Goal: Information Seeking & Learning: Learn about a topic

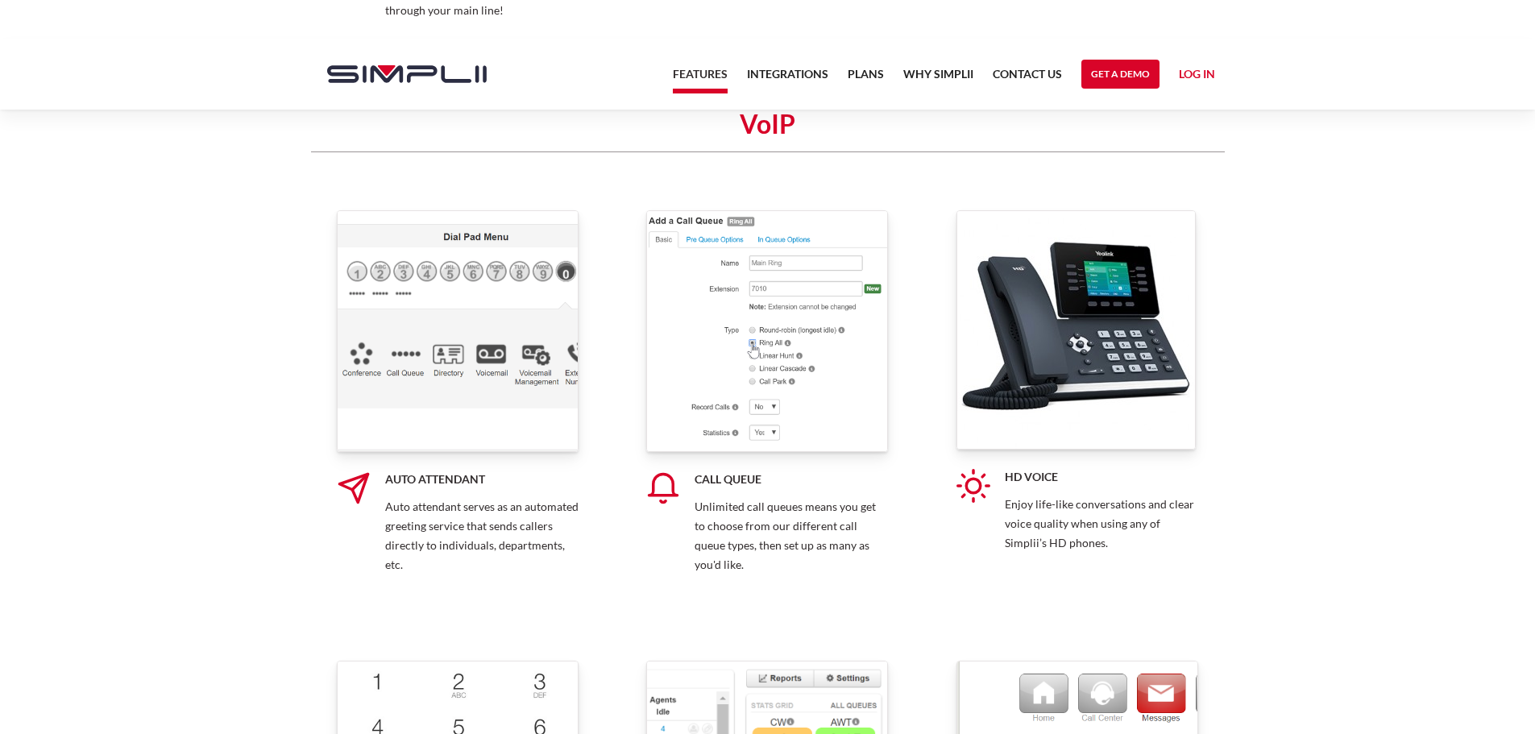
scroll to position [4350, 0]
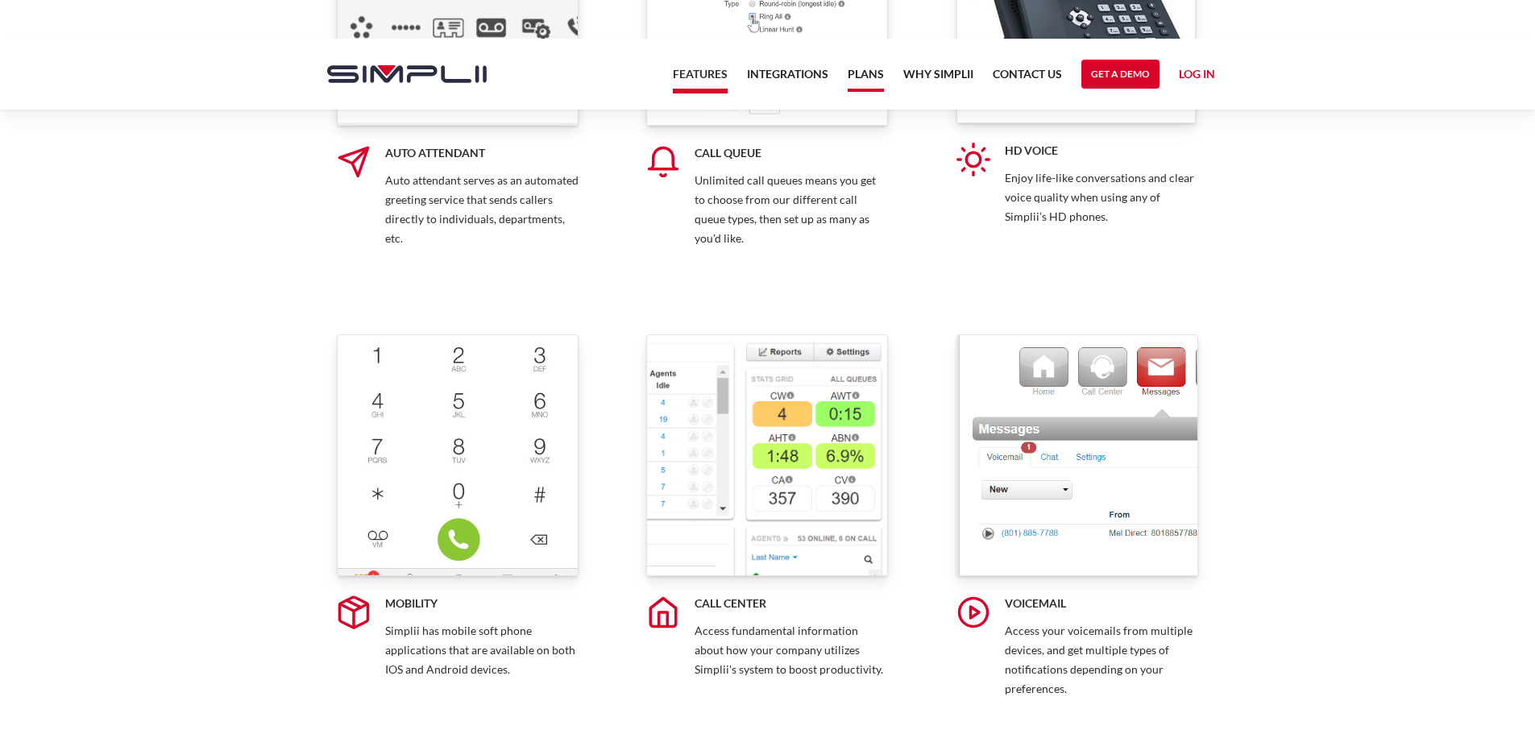
click at [876, 74] on link "Plans" at bounding box center [866, 77] width 36 height 27
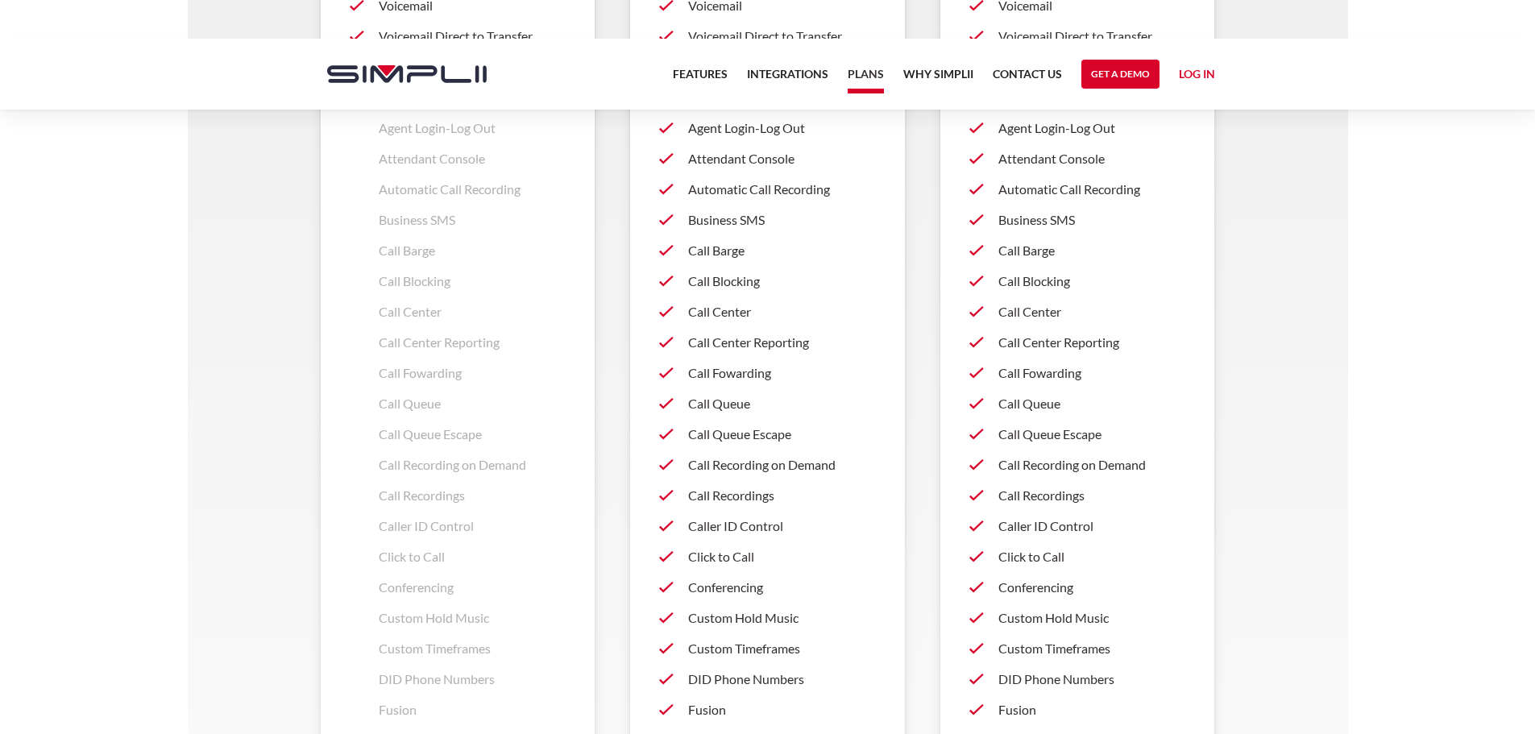
scroll to position [1531, 0]
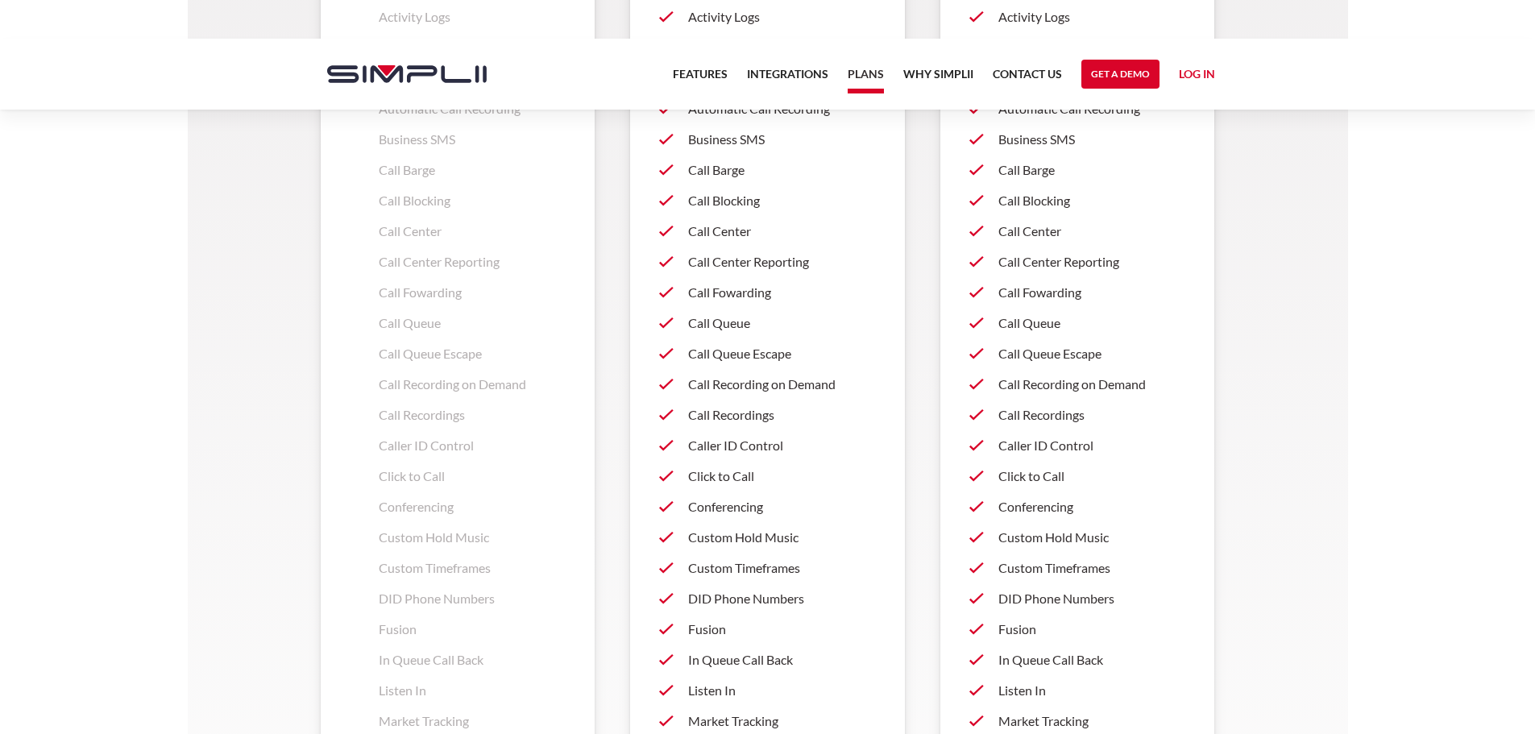
click at [1038, 326] on p "Call Queue" at bounding box center [1092, 322] width 188 height 19
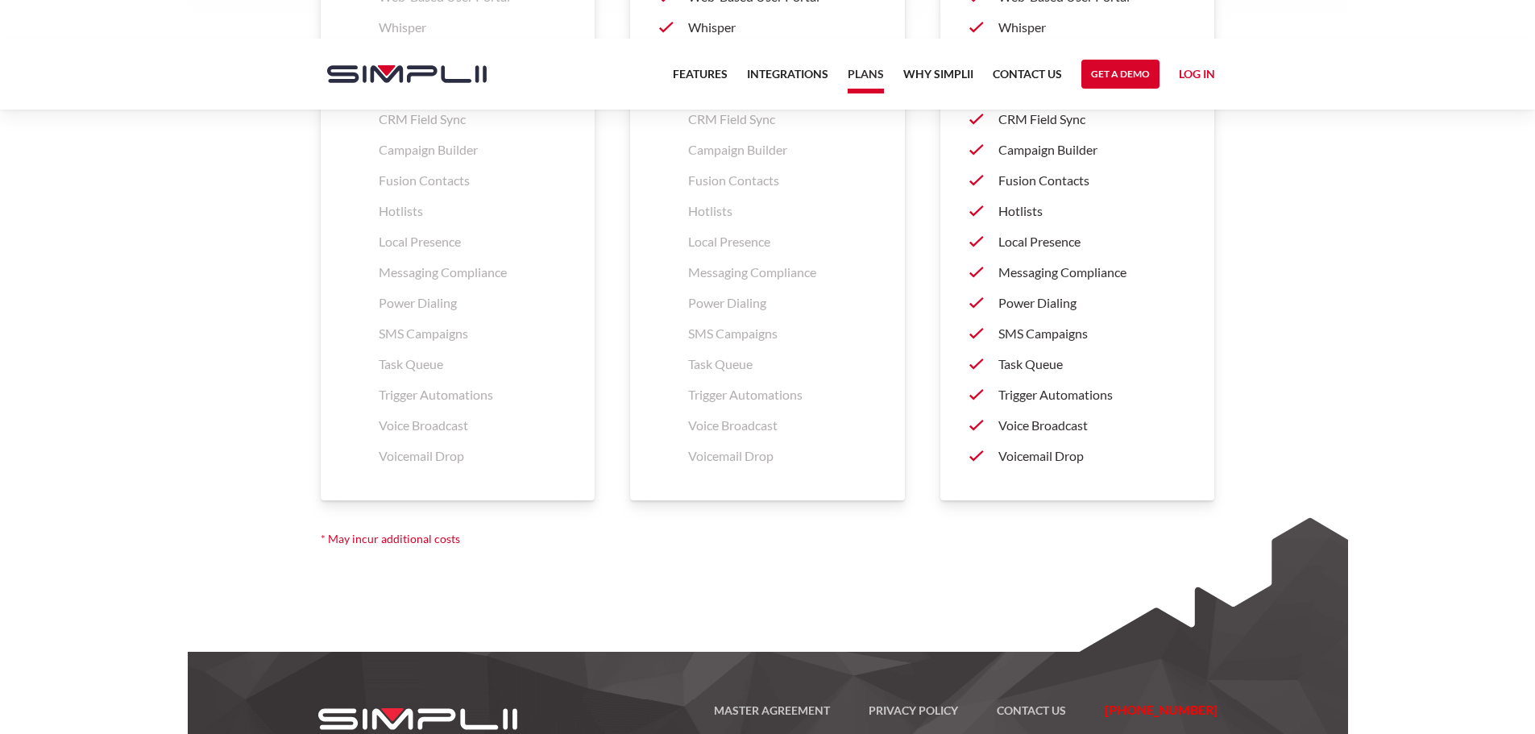
scroll to position [2564, 0]
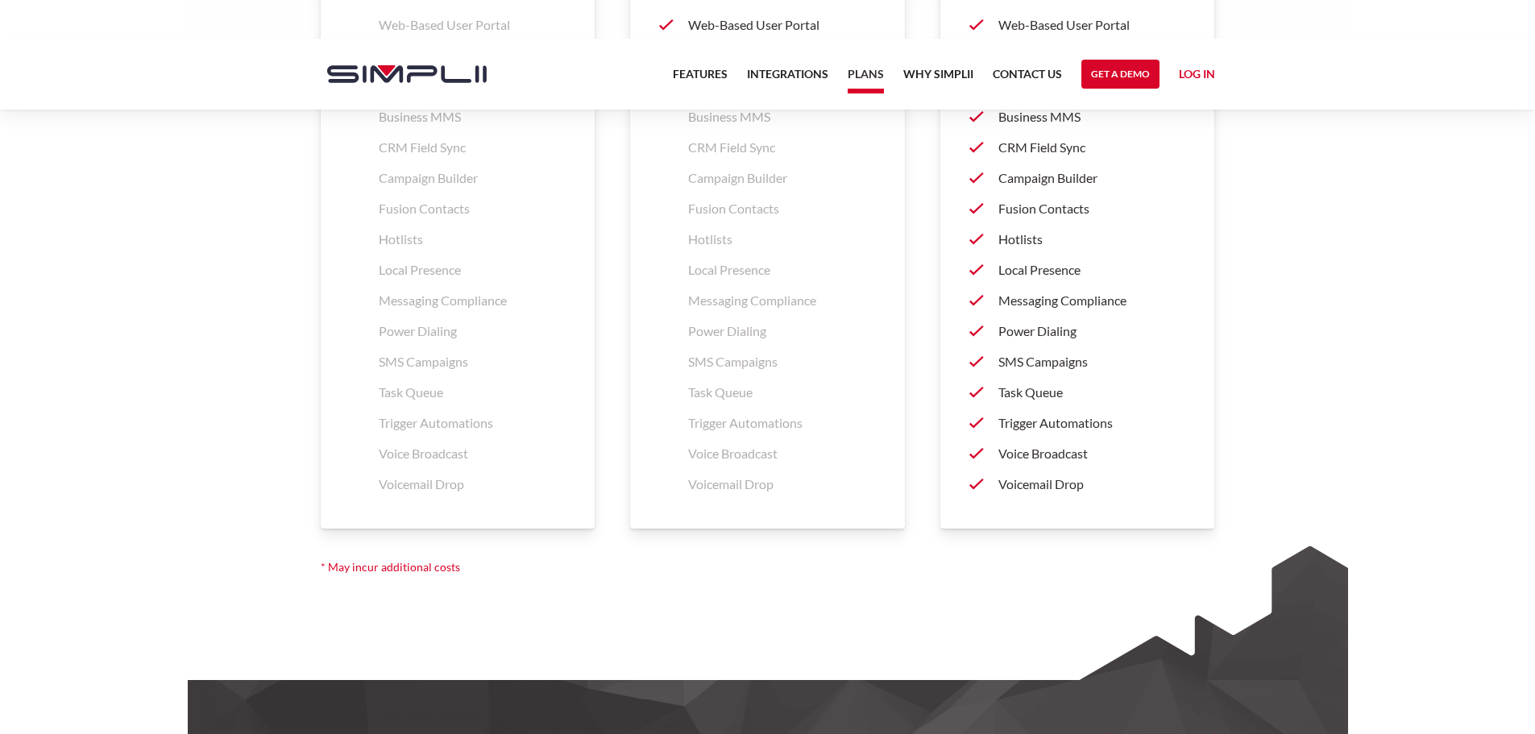
click at [1052, 396] on p "Task Queue" at bounding box center [1092, 392] width 188 height 19
click at [1051, 329] on p "Power Dialing" at bounding box center [1092, 330] width 188 height 19
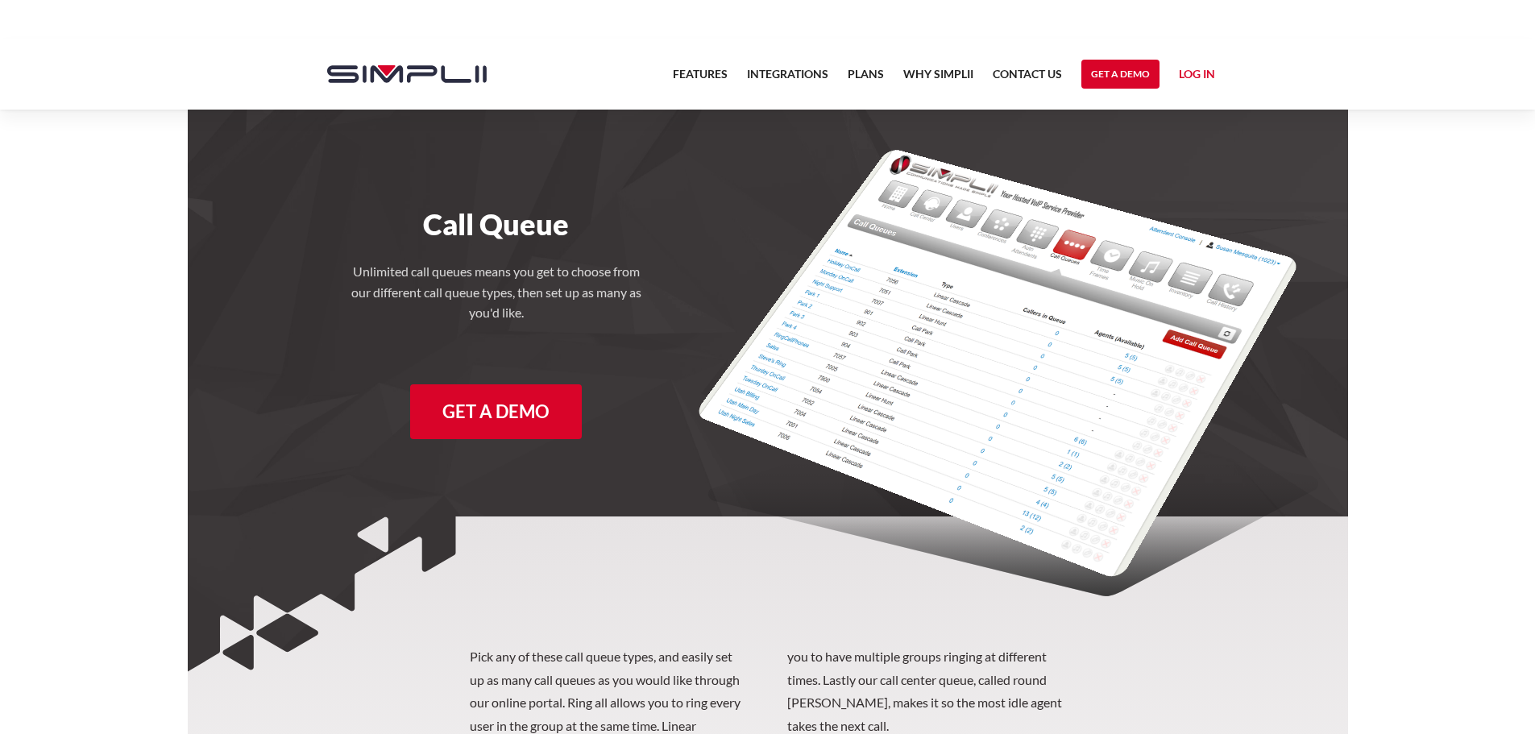
scroll to position [81, 0]
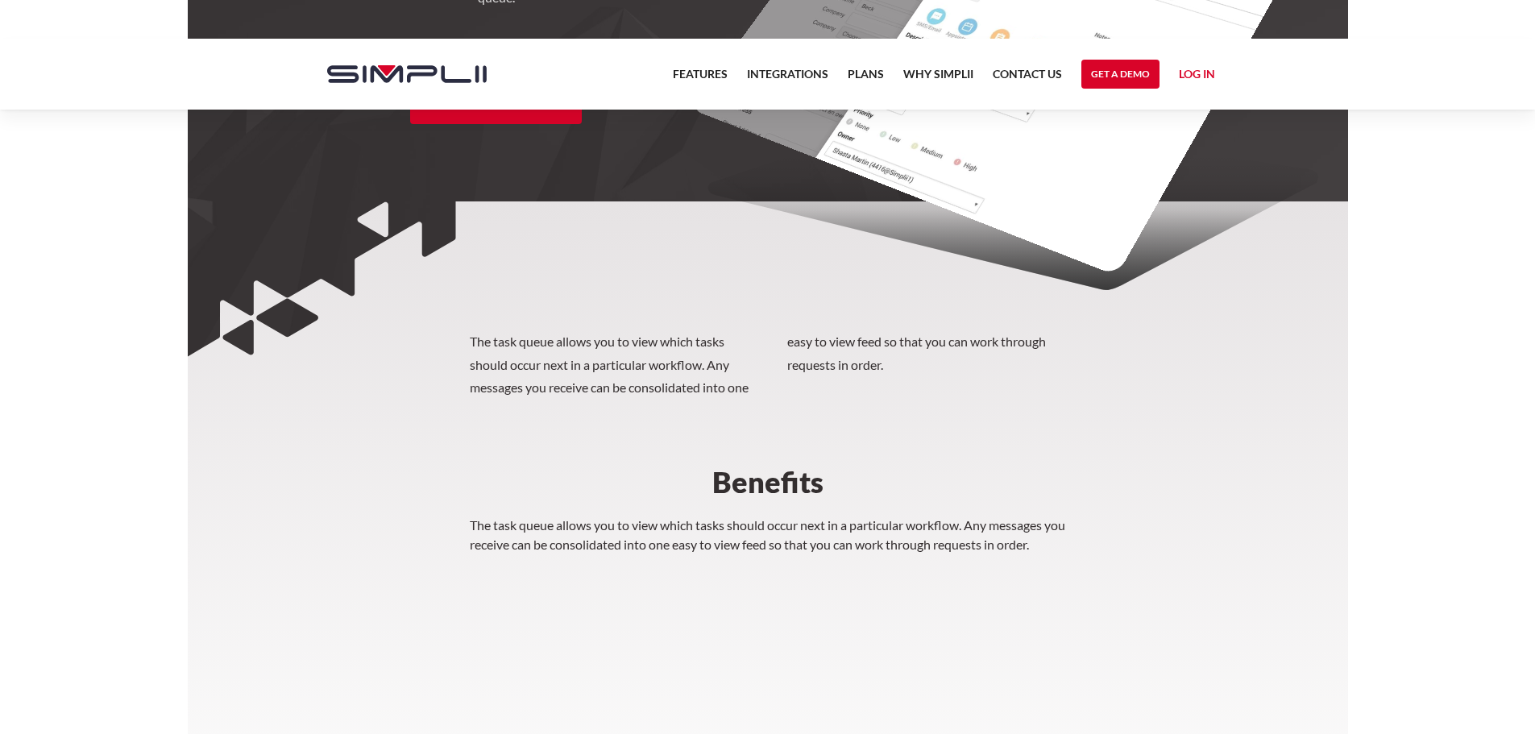
scroll to position [322, 0]
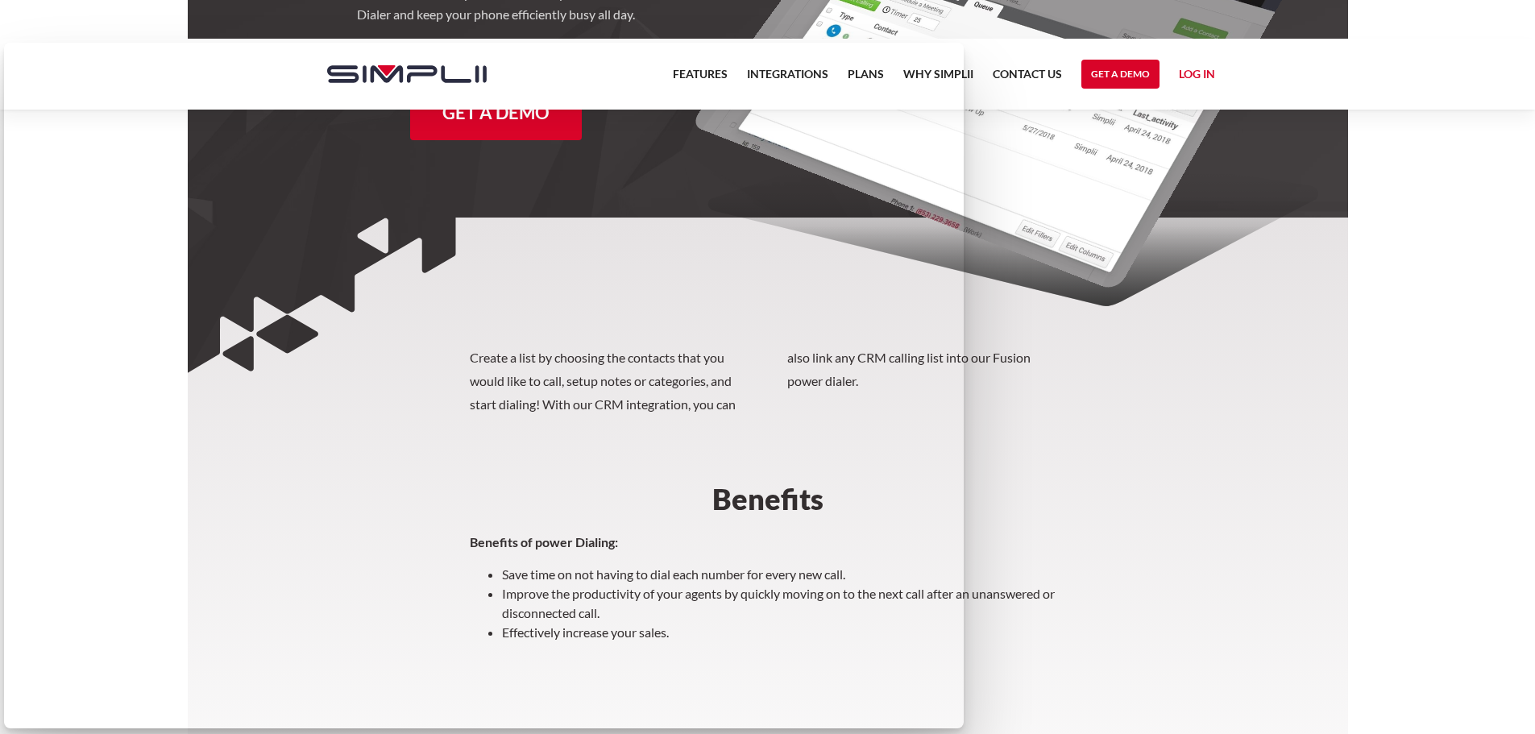
scroll to position [512, 0]
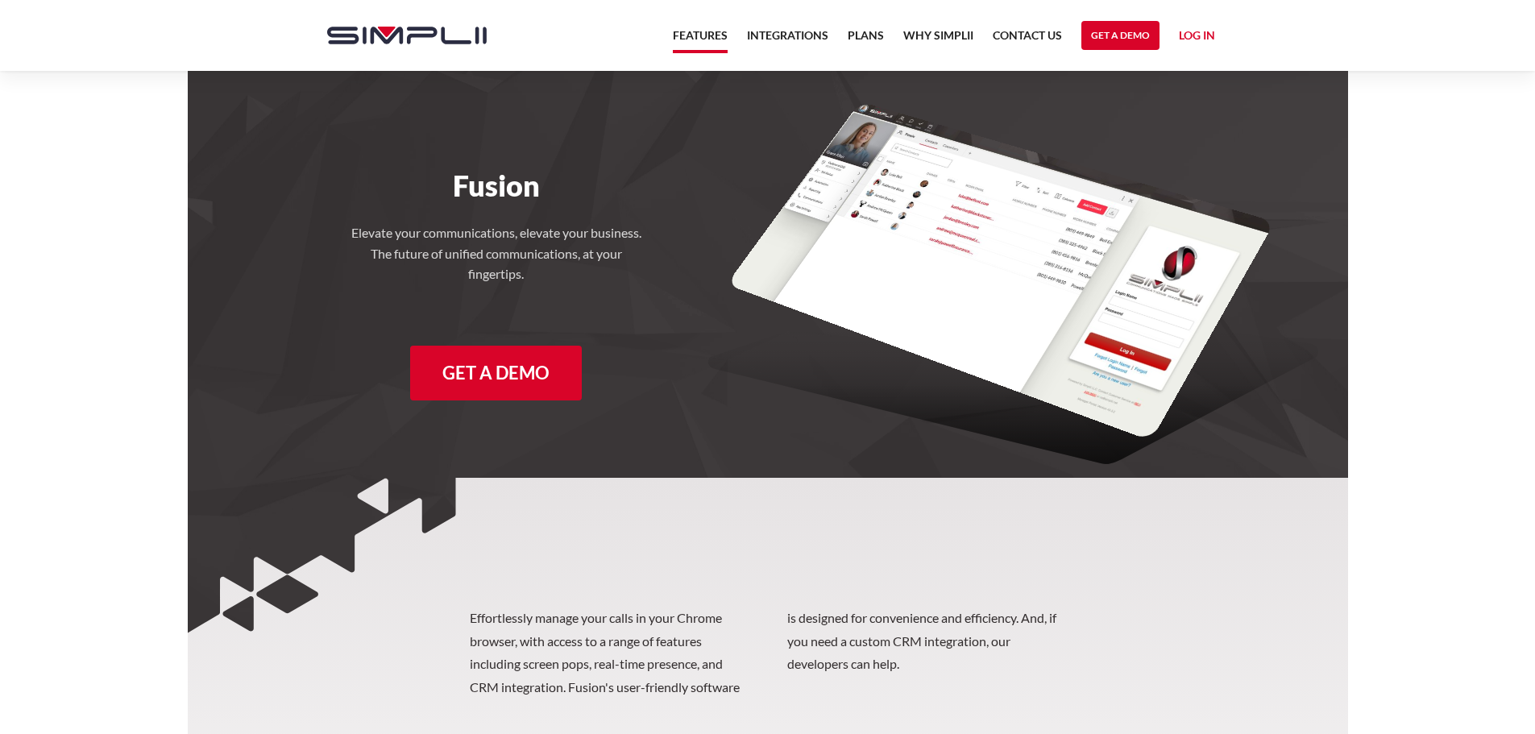
click at [701, 40] on link "Features" at bounding box center [700, 39] width 55 height 27
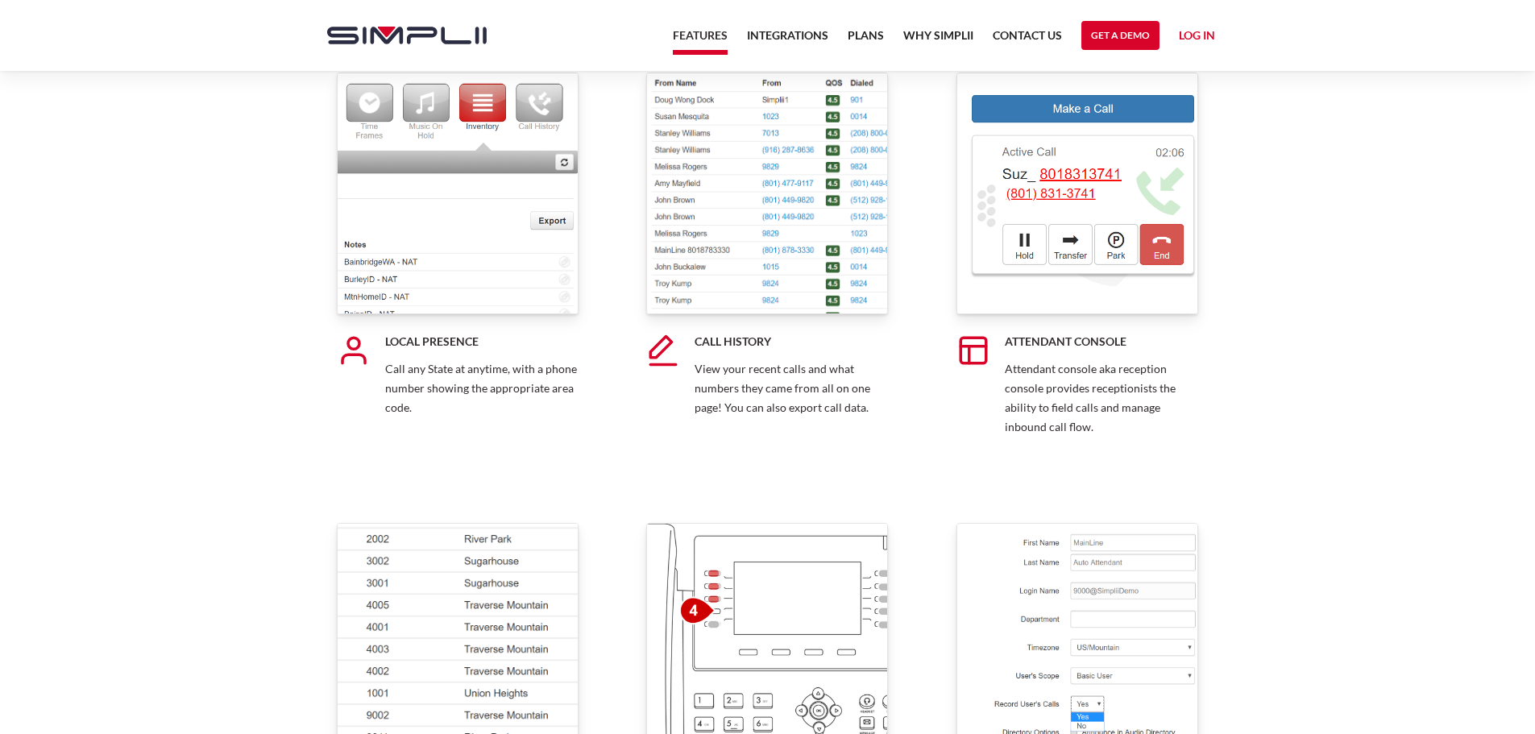
scroll to position [10876, 0]
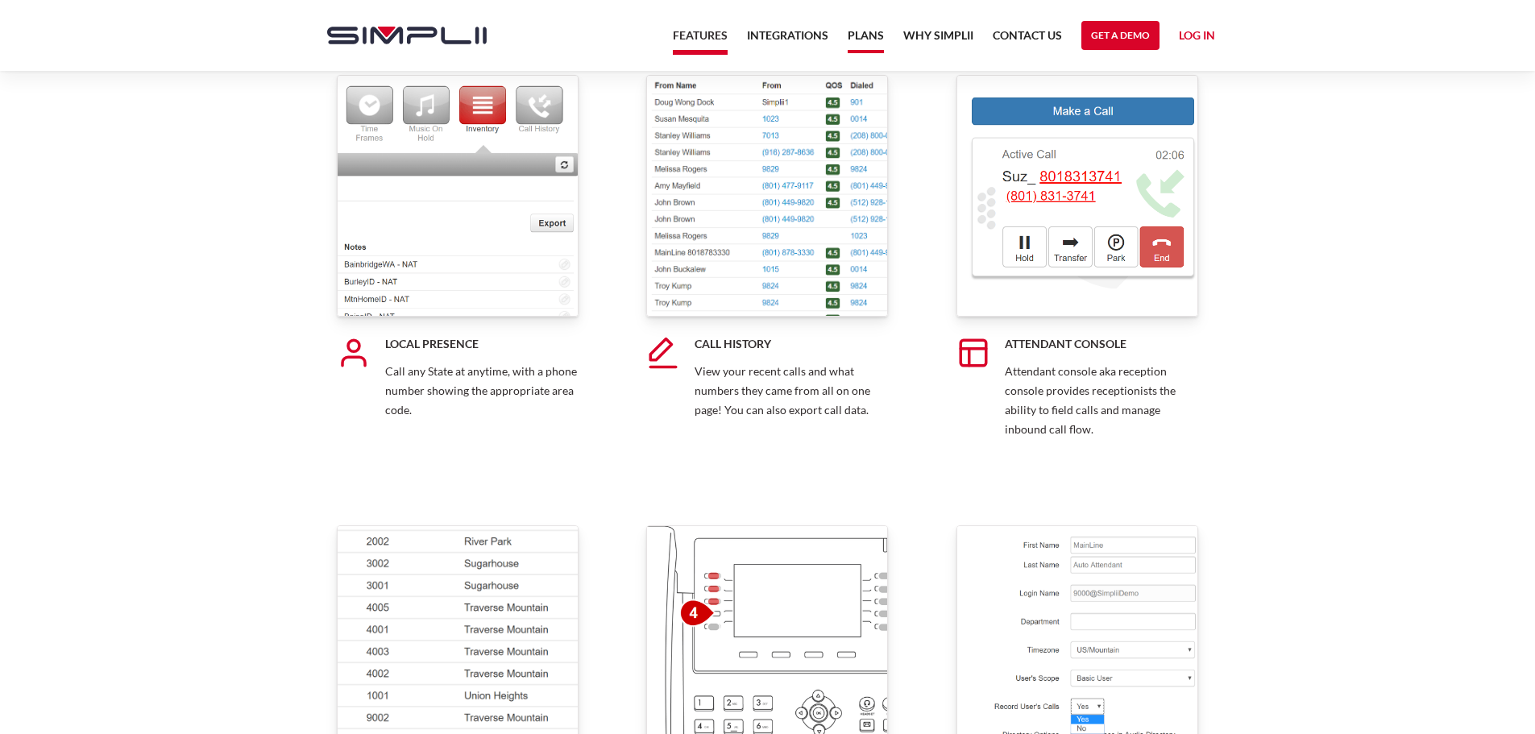
click at [848, 30] on link "Plans" at bounding box center [866, 39] width 36 height 27
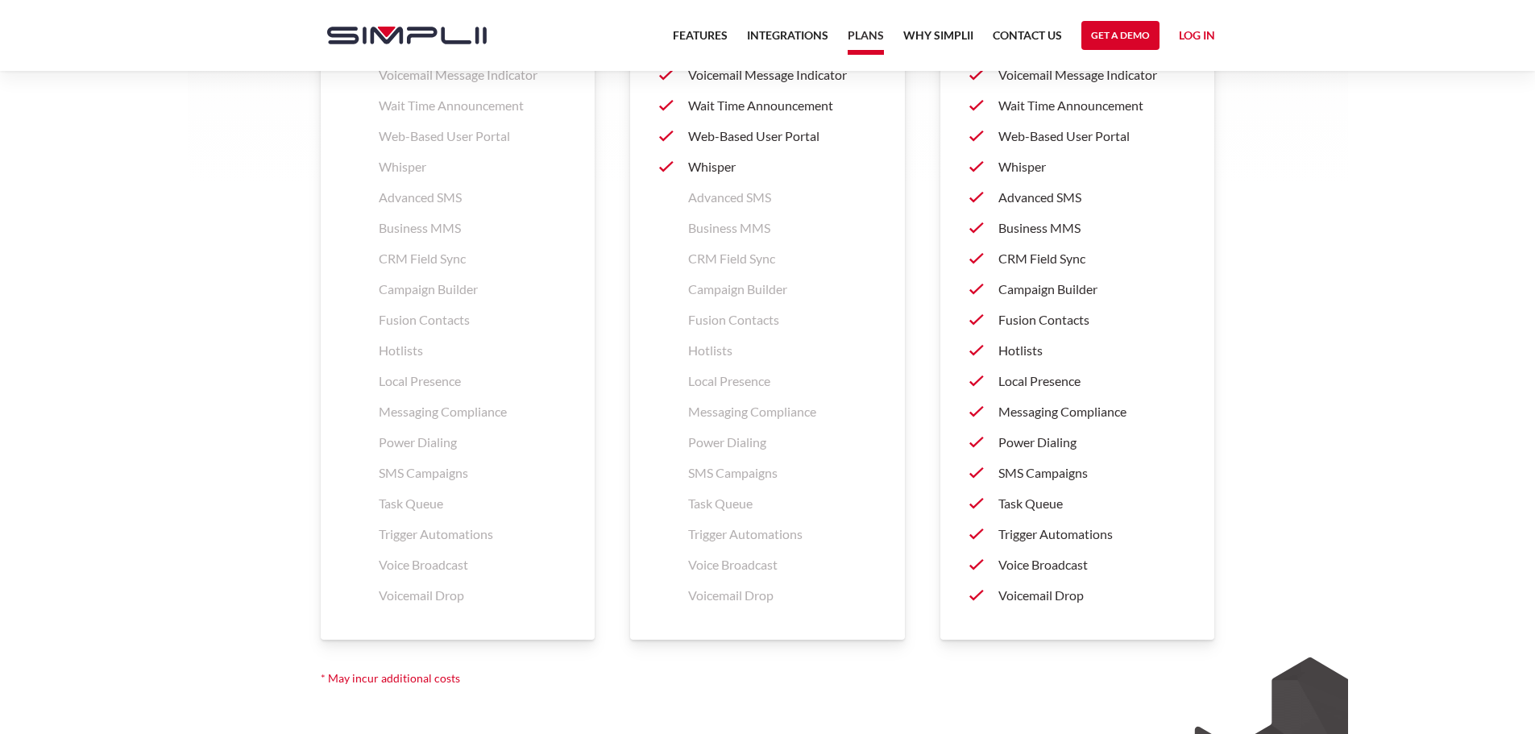
scroll to position [2417, 0]
click at [1036, 444] on p "Power Dialing" at bounding box center [1092, 438] width 188 height 19
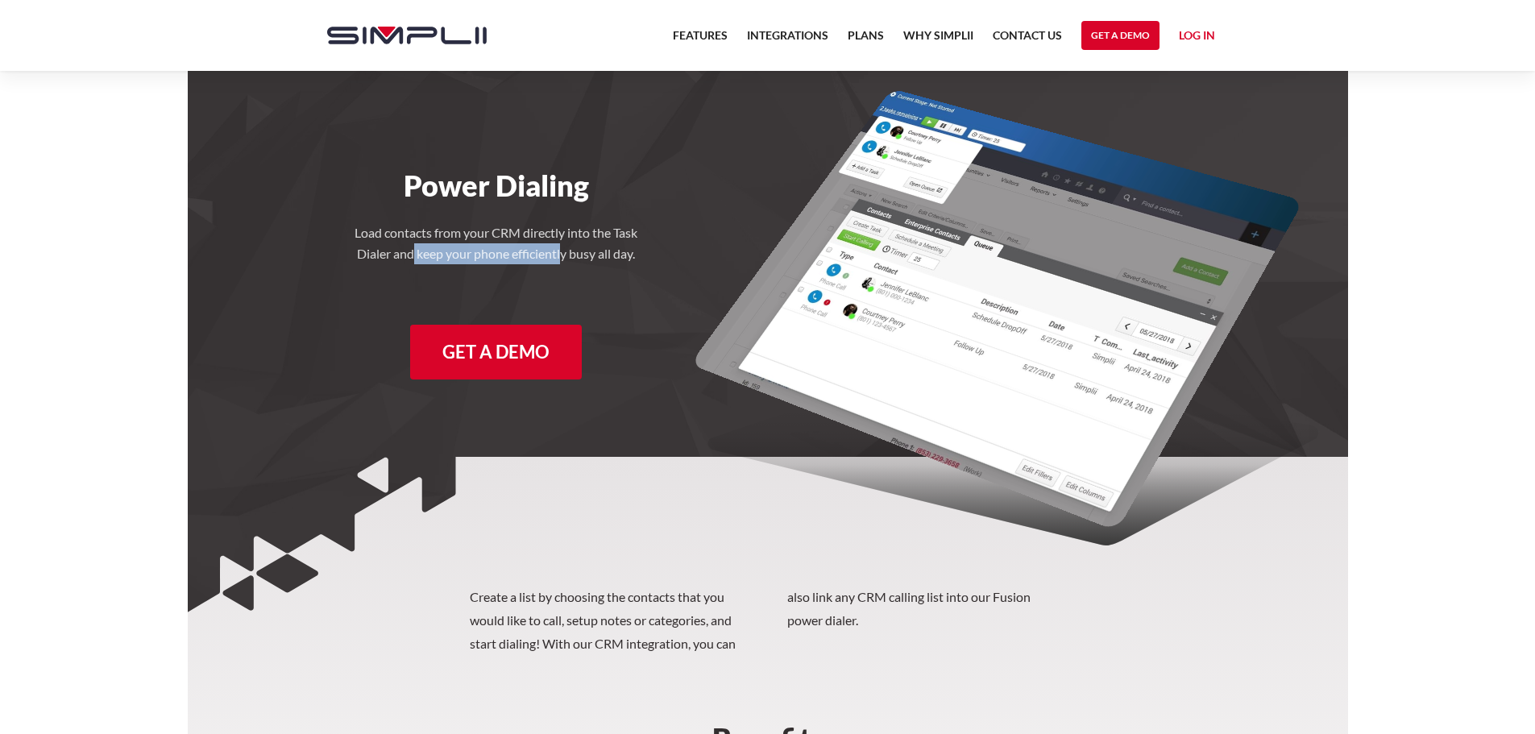
drag, startPoint x: 410, startPoint y: 251, endPoint x: 561, endPoint y: 263, distance: 151.2
click at [561, 263] on h4 "Load contacts from your CRM directly into the Task Dialer and keep your phone e…" at bounding box center [496, 242] width 290 height 41
drag, startPoint x: 491, startPoint y: 230, endPoint x: 653, endPoint y: 242, distance: 162.4
click at [653, 242] on div "Power Dialing Load contacts from your CRM directly into the Task Dialer and kee…" at bounding box center [497, 231] width 388 height 321
click at [653, 238] on div "Power Dialing Load contacts from your CRM directly into the Task Dialer and kee…" at bounding box center [497, 231] width 388 height 321
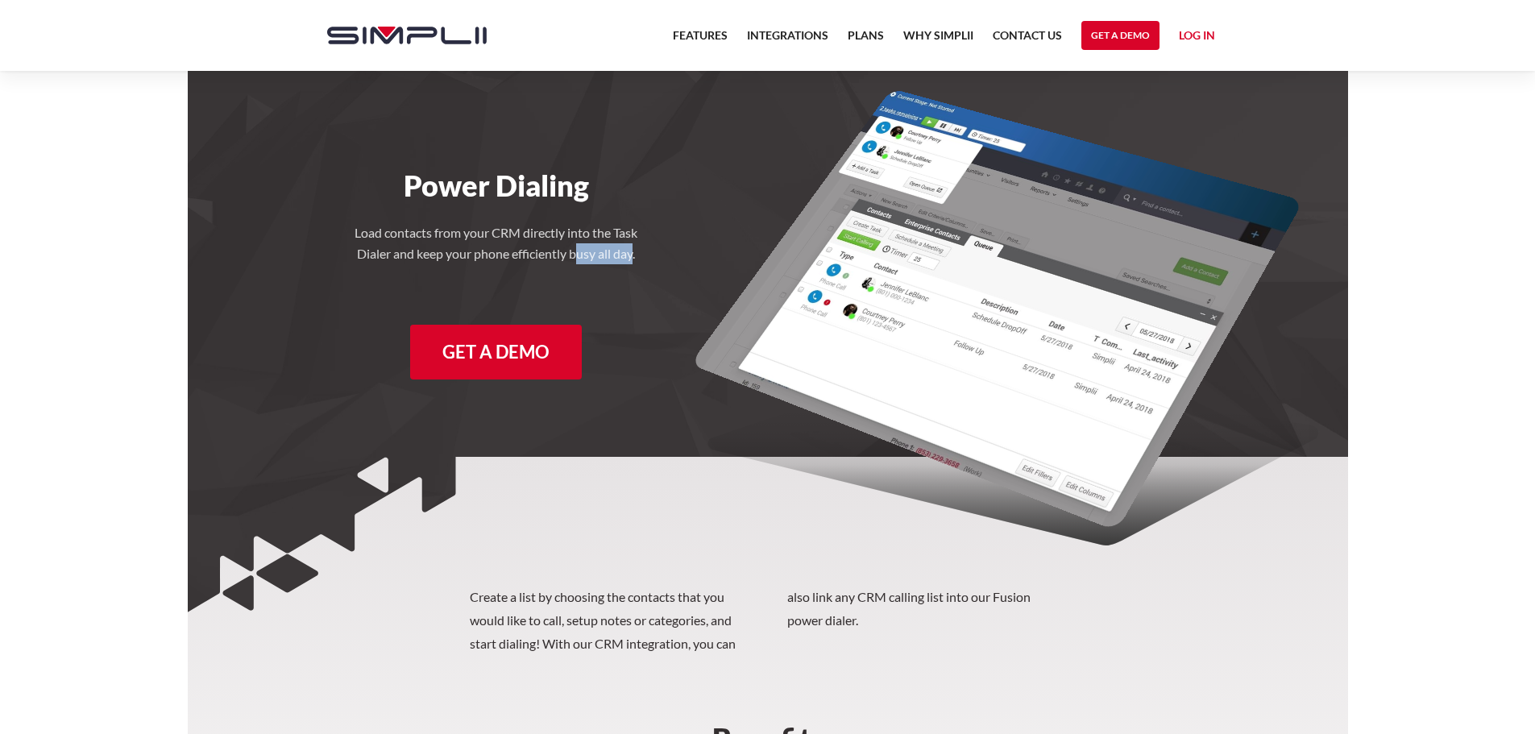
drag, startPoint x: 585, startPoint y: 251, endPoint x: 634, endPoint y: 255, distance: 49.4
click at [634, 255] on h4 "Load contacts from your CRM directly into the Task Dialer and keep your phone e…" at bounding box center [496, 242] width 290 height 41
